Goal: Navigation & Orientation: Find specific page/section

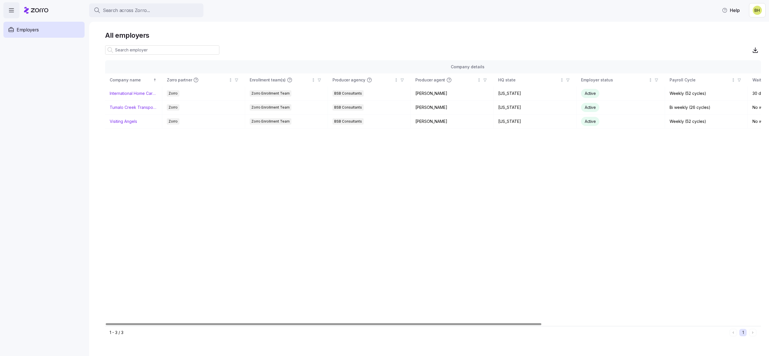
click at [12, 13] on icon "button" at bounding box center [11, 10] width 7 height 7
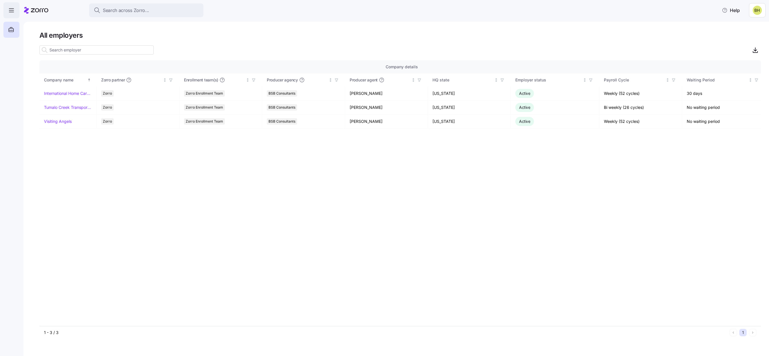
click at [12, 13] on icon "button" at bounding box center [11, 10] width 7 height 7
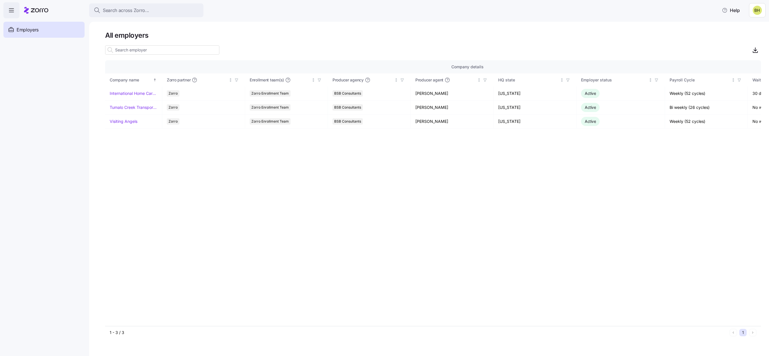
click at [758, 18] on div "Search across Zorro... Help" at bounding box center [384, 10] width 762 height 16
click at [758, 15] on html "Search across Zorro... Help Employers Demo employers Prospects Demo prospects A…" at bounding box center [384, 176] width 769 height 353
click at [19, 31] on span "Employers" at bounding box center [28, 29] width 22 height 7
